Goal: Use online tool/utility: Utilize a website feature to perform a specific function

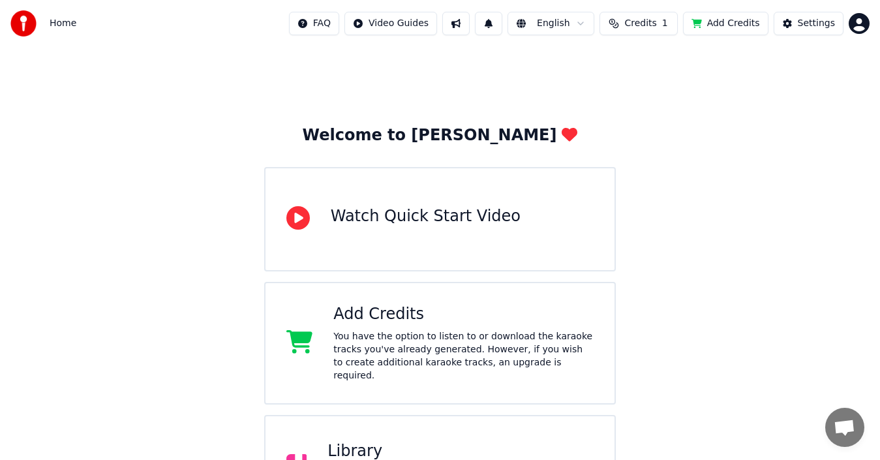
click at [656, 27] on span "Credits" at bounding box center [640, 23] width 32 height 13
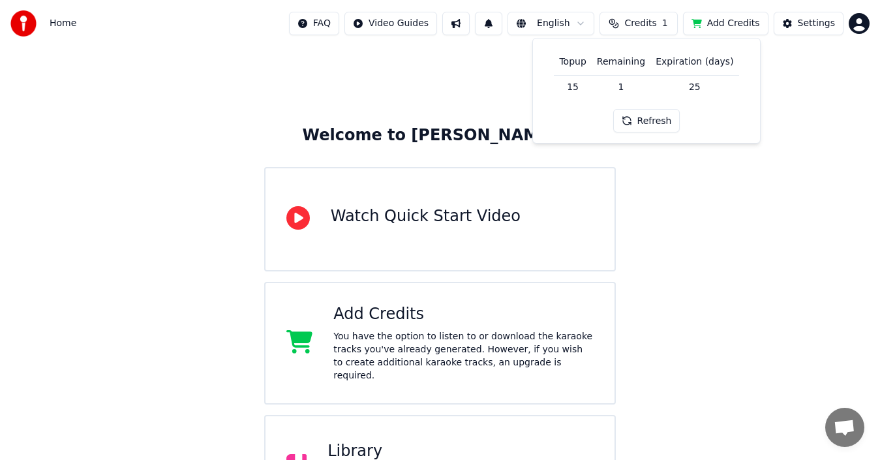
click at [640, 102] on div "Topup Remaining Expiration (days) 15 1 25 Refresh" at bounding box center [646, 90] width 206 height 83
click at [647, 119] on button "Refresh" at bounding box center [646, 120] width 67 height 23
click at [648, 121] on div "Refresh" at bounding box center [646, 120] width 83 height 23
click at [648, 121] on button "Refresh" at bounding box center [646, 120] width 67 height 23
click at [698, 80] on td "25" at bounding box center [694, 86] width 88 height 23
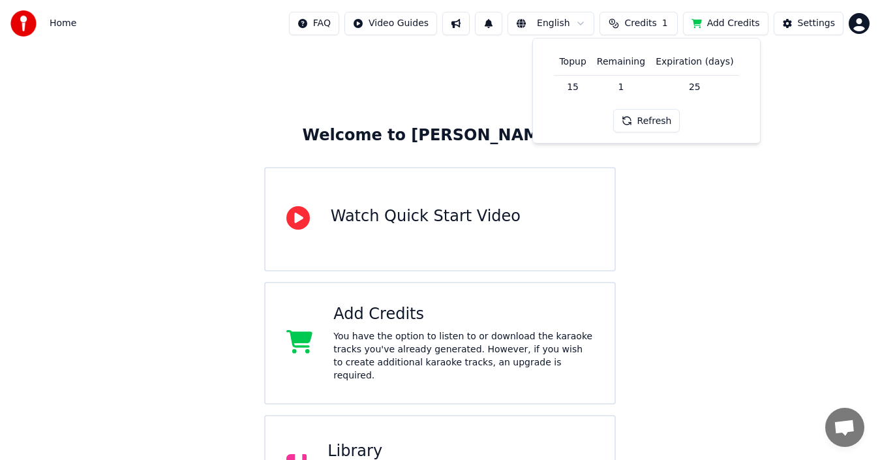
click at [698, 81] on td "25" at bounding box center [694, 86] width 88 height 23
click at [698, 82] on td "25" at bounding box center [694, 86] width 88 height 23
click at [698, 86] on td "25" at bounding box center [694, 86] width 88 height 23
click at [698, 87] on td "25" at bounding box center [694, 86] width 88 height 23
click at [729, 74] on table "Topup Remaining Expiration (days) 15 1 25" at bounding box center [646, 74] width 185 height 50
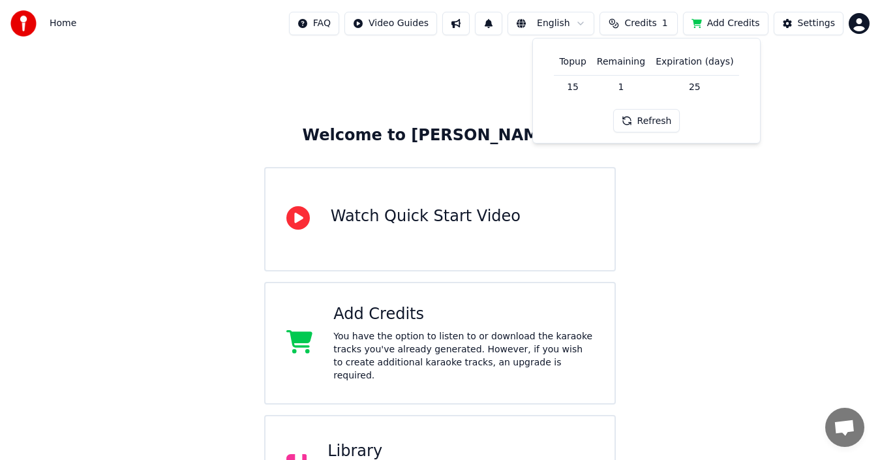
click at [718, 68] on th "Expiration (days)" at bounding box center [694, 62] width 88 height 26
click at [641, 120] on button "Refresh" at bounding box center [646, 120] width 67 height 23
click at [641, 120] on div "Refresh" at bounding box center [646, 120] width 83 height 23
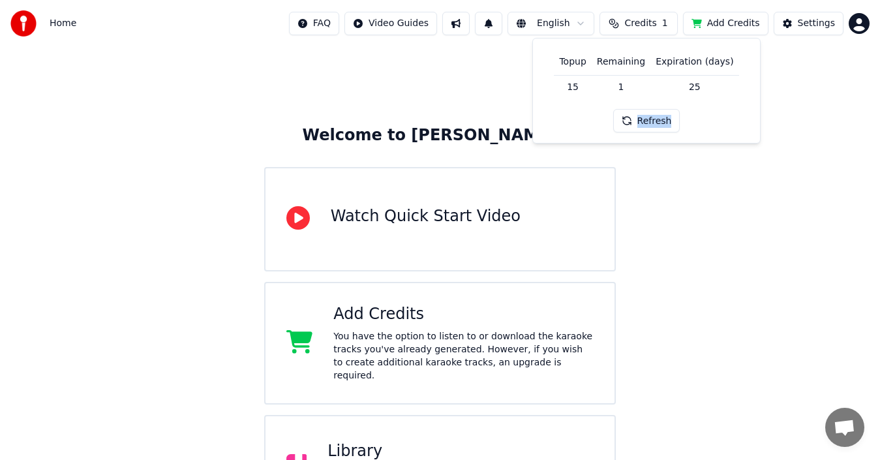
click at [641, 120] on button "Refresh" at bounding box center [646, 120] width 67 height 23
click at [641, 120] on div "Refresh" at bounding box center [646, 120] width 67 height 23
click at [641, 120] on div "Refresh" at bounding box center [646, 120] width 83 height 23
drag, startPoint x: 608, startPoint y: 19, endPoint x: 664, endPoint y: 20, distance: 56.1
click at [664, 20] on button "Credits 1" at bounding box center [638, 23] width 78 height 23
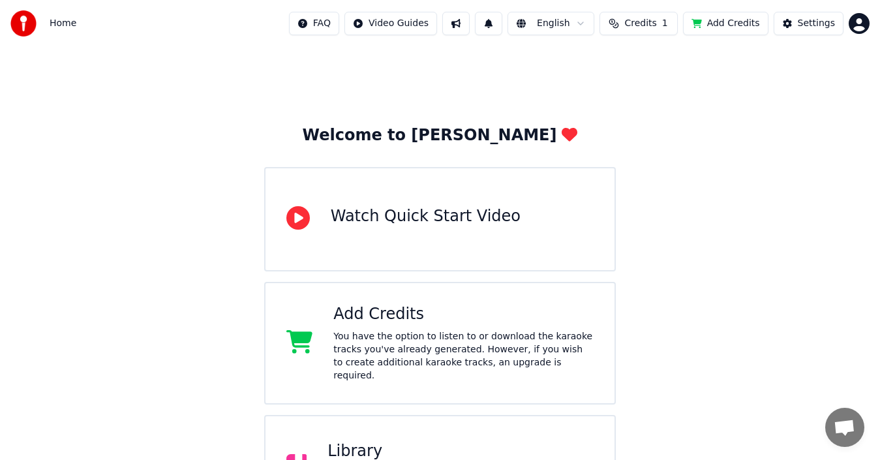
drag, startPoint x: 678, startPoint y: 46, endPoint x: 626, endPoint y: 9, distance: 64.1
click at [626, 9] on div "Home FAQ Video Guides English Credits 1 Add Credits Settings" at bounding box center [440, 23] width 880 height 47
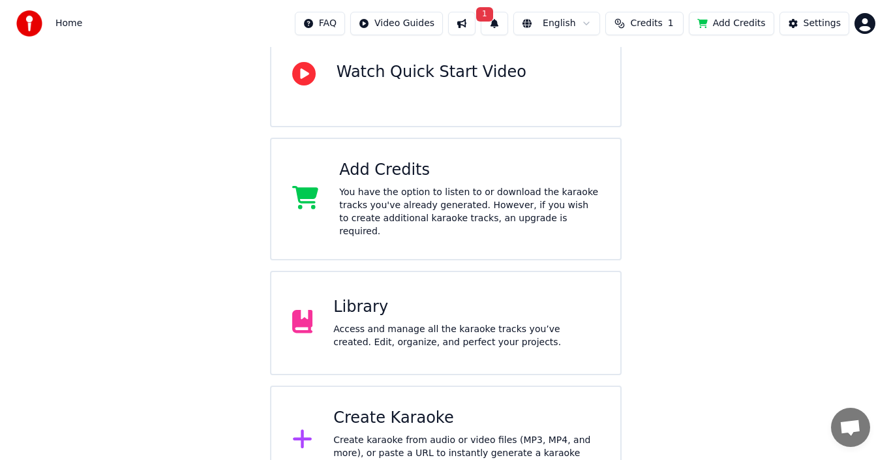
scroll to position [166, 0]
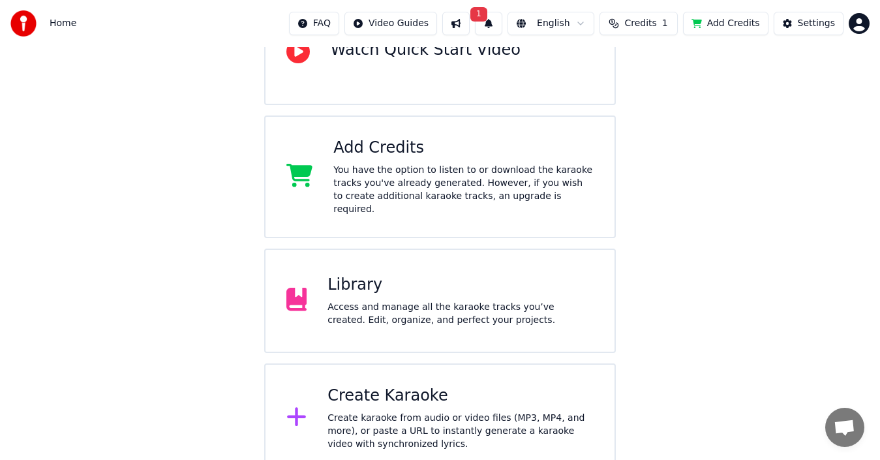
click at [466, 388] on div "Create Karaoke" at bounding box center [460, 395] width 266 height 21
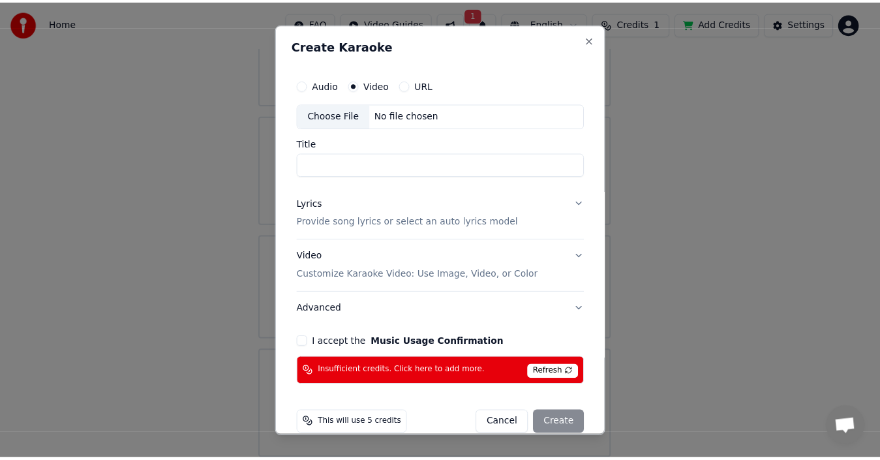
scroll to position [19, 0]
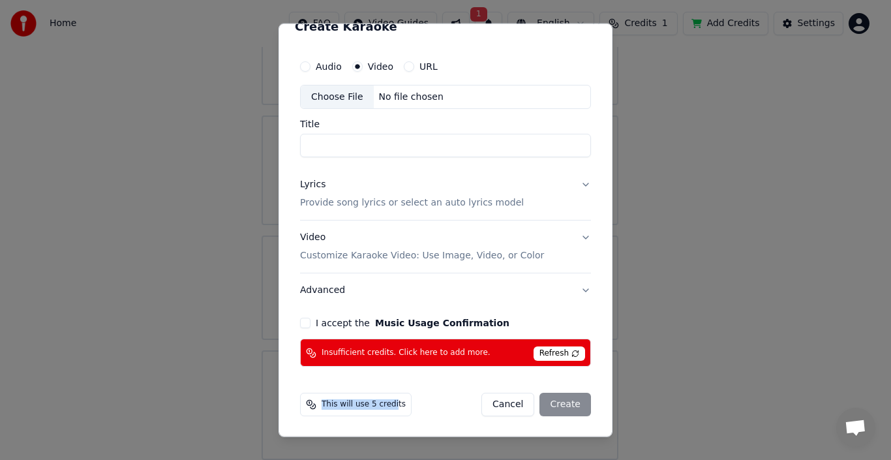
drag, startPoint x: 389, startPoint y: 404, endPoint x: 297, endPoint y: 402, distance: 92.0
click at [297, 402] on div "This will use 5 credits Cancel Create" at bounding box center [445, 404] width 301 height 34
click at [325, 400] on span "This will use 5 credits" at bounding box center [363, 404] width 84 height 10
click at [315, 404] on icon at bounding box center [311, 404] width 10 height 10
drag, startPoint x: 320, startPoint y: 404, endPoint x: 419, endPoint y: 414, distance: 99.7
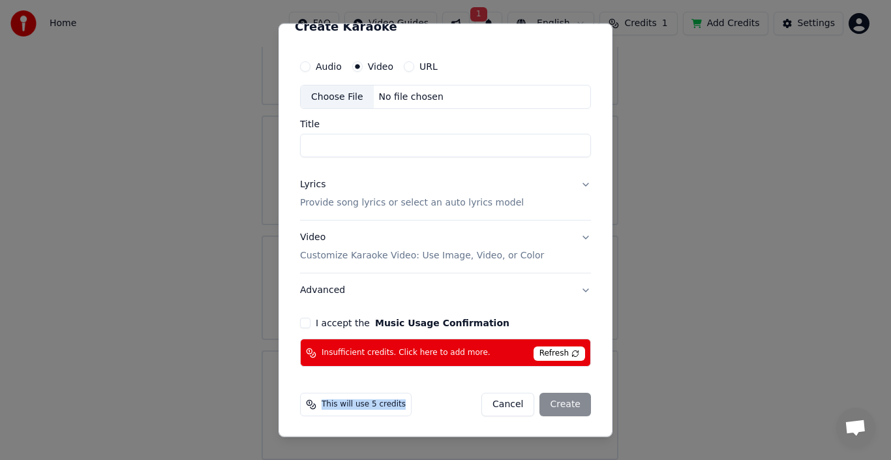
click at [419, 414] on div "This will use 5 credits Cancel Create" at bounding box center [445, 404] width 291 height 23
copy span "This will use 5 credits"
drag, startPoint x: 319, startPoint y: 355, endPoint x: 386, endPoint y: 357, distance: 67.2
click at [386, 357] on div "Insufficient credits. Click here to add more." at bounding box center [398, 353] width 185 height 10
copy span "Insufficient credits."
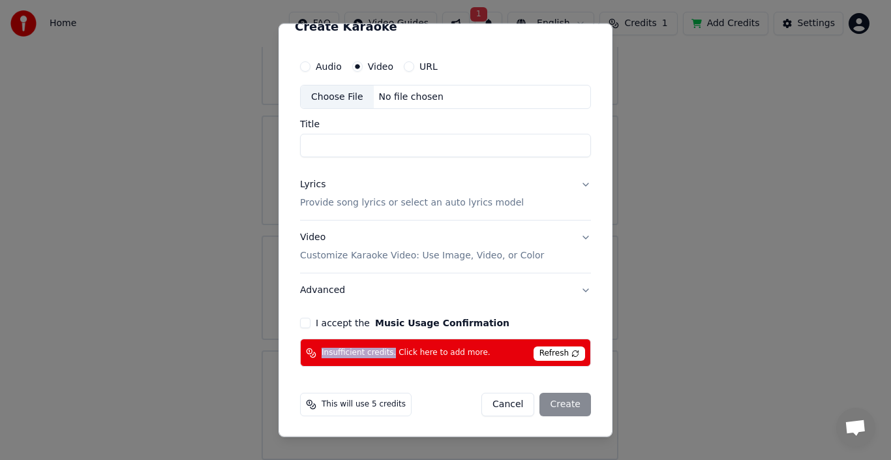
click at [518, 403] on button "Cancel" at bounding box center [507, 404] width 53 height 23
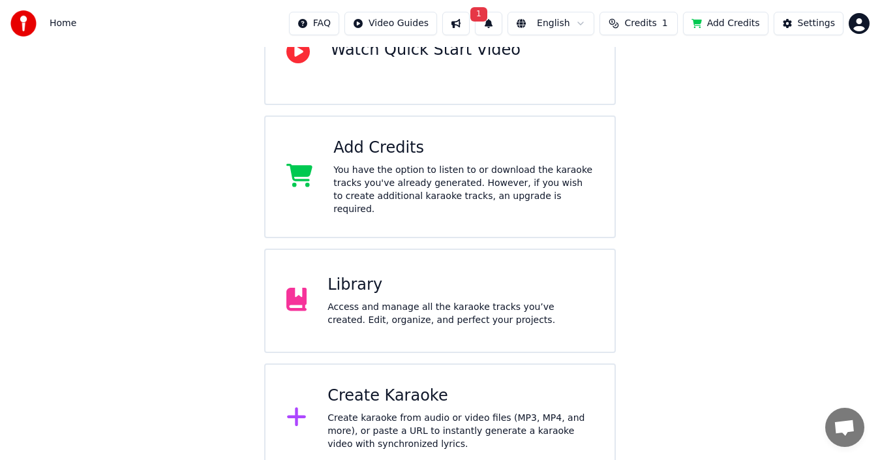
scroll to position [0, 0]
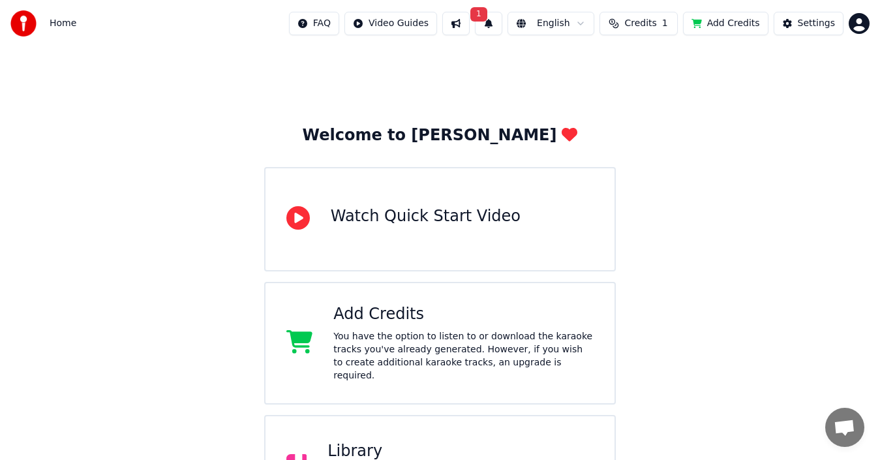
click at [466, 16] on button at bounding box center [455, 23] width 27 height 23
click at [497, 29] on button "1" at bounding box center [488, 23] width 27 height 23
click at [584, 64] on button "Update" at bounding box center [592, 64] width 55 height 23
